Goal: Navigation & Orientation: Go to known website

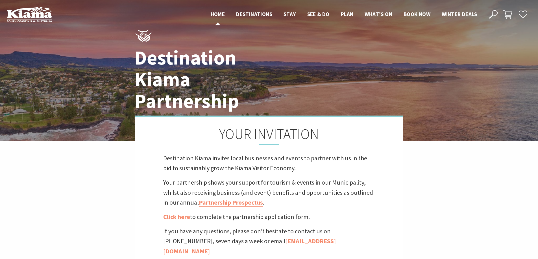
click at [218, 14] on span "Home" at bounding box center [218, 14] width 14 height 7
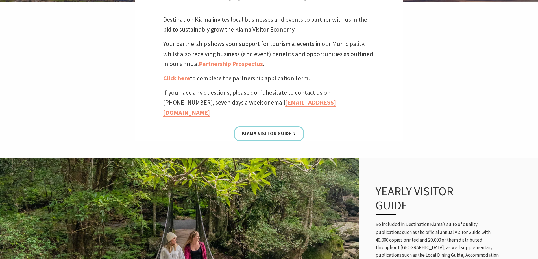
scroll to position [56, 0]
